Goal: Task Accomplishment & Management: Manage account settings

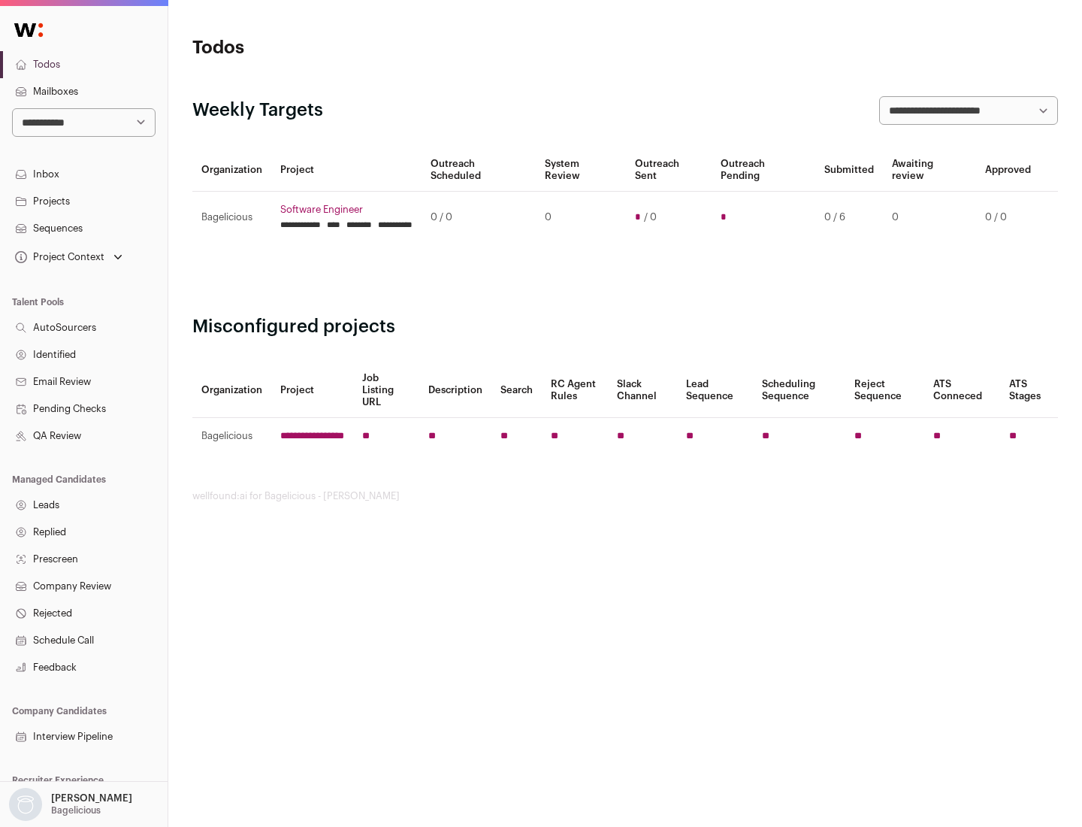
click at [83, 201] on link "Projects" at bounding box center [84, 201] width 168 height 27
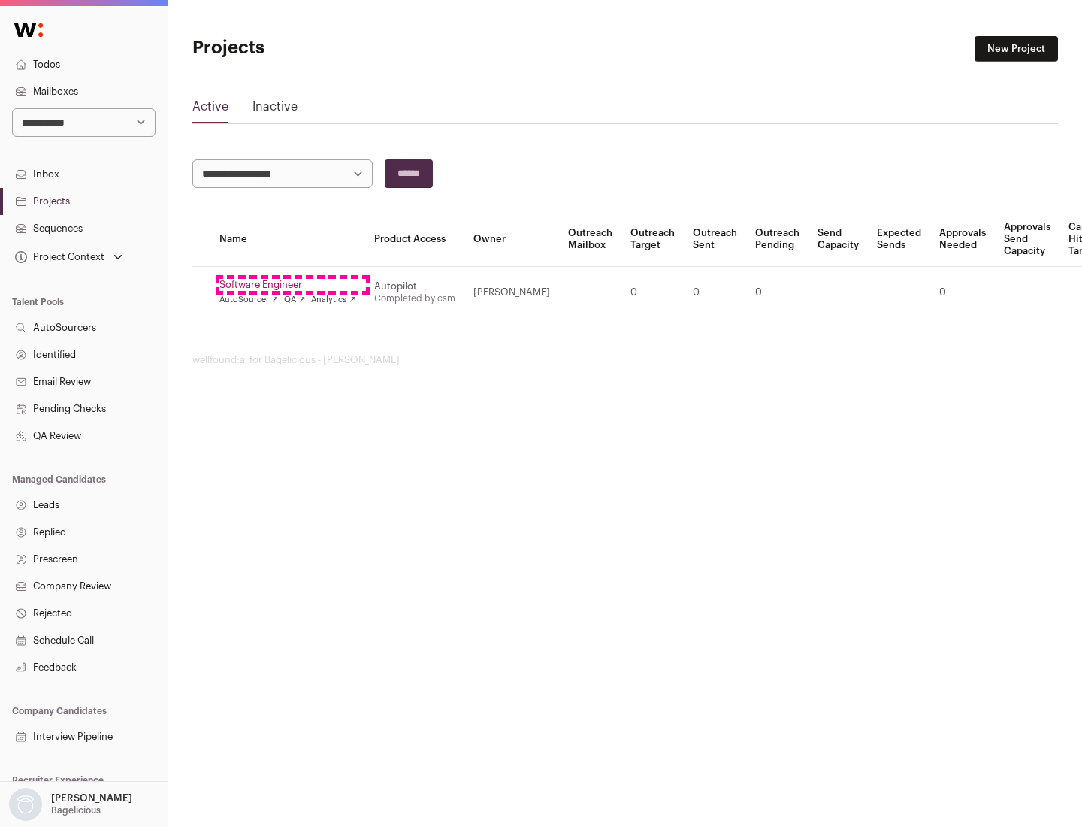
click at [292, 285] on link "Software Engineer" at bounding box center [287, 285] width 137 height 12
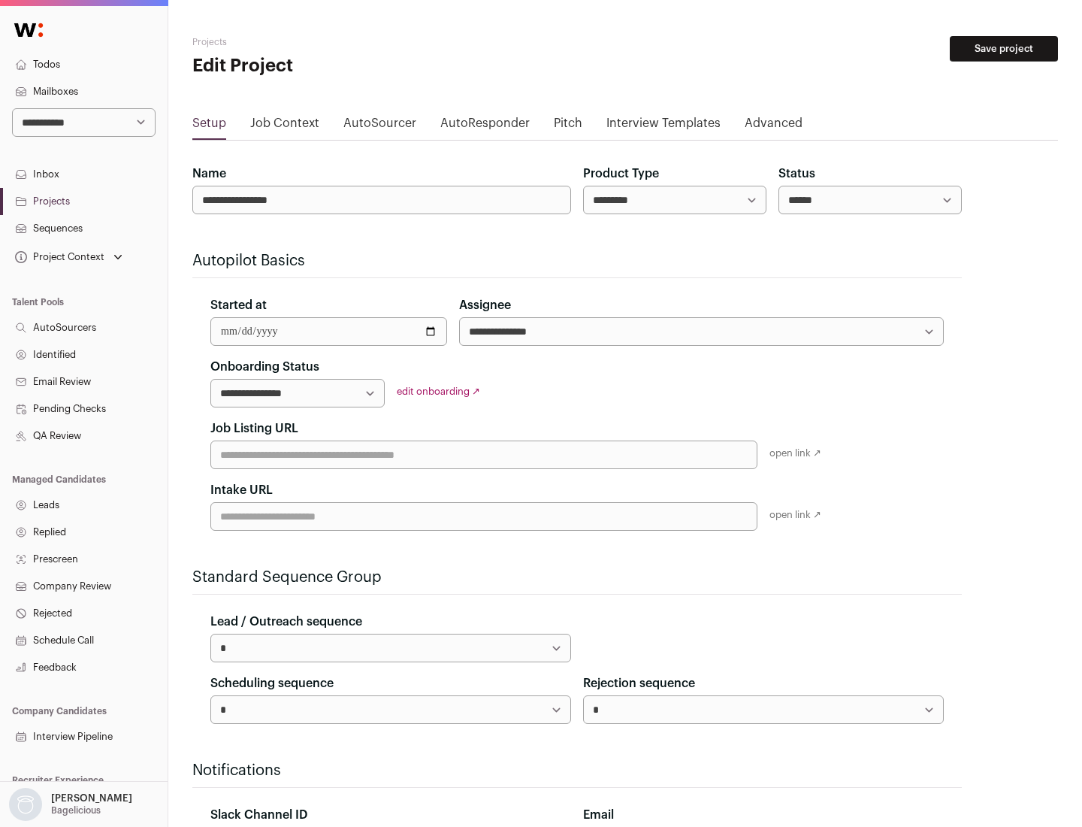
click at [1004, 49] on button "Save project" at bounding box center [1004, 49] width 108 height 26
